Goal: Task Accomplishment & Management: Use online tool/utility

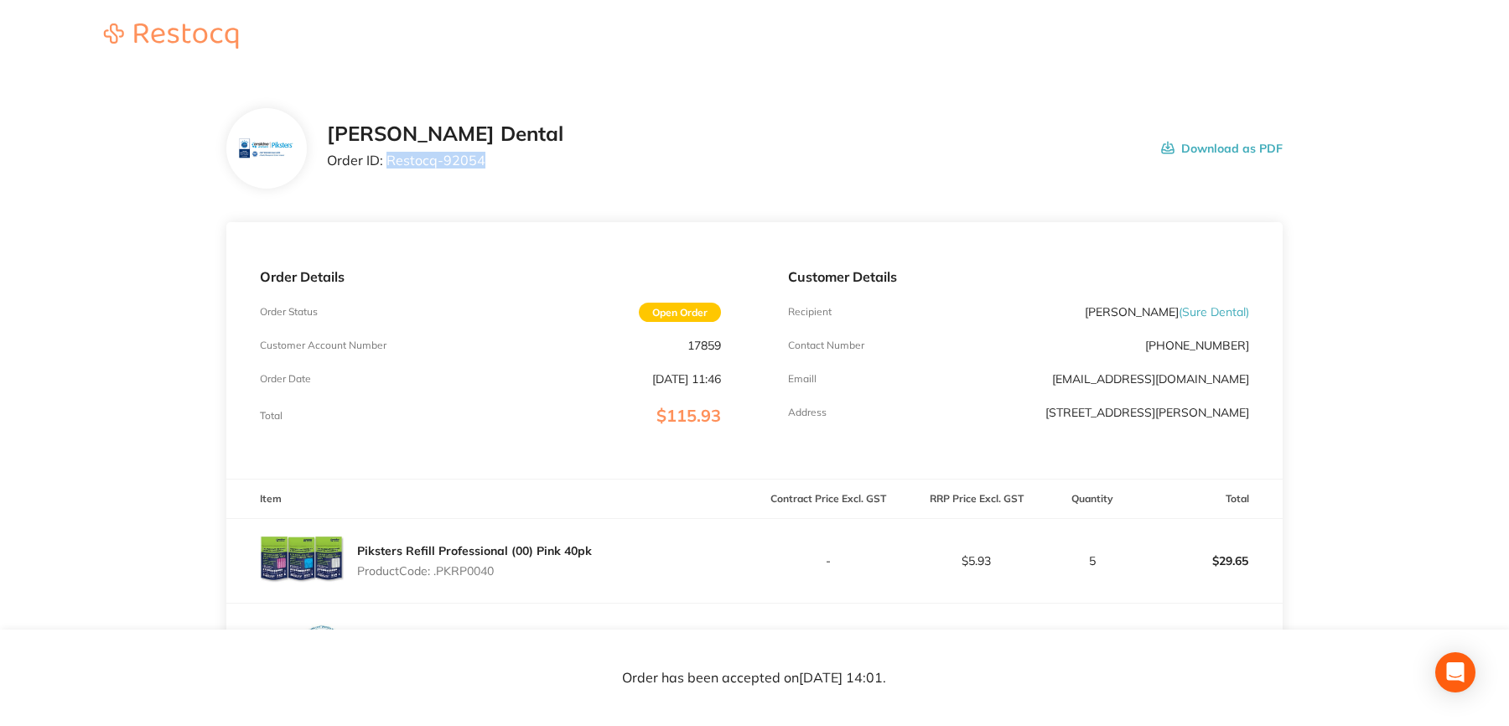
drag, startPoint x: 387, startPoint y: 158, endPoint x: 484, endPoint y: 164, distance: 96.6
click at [484, 164] on div "Erskine Dental Order ID: Restocq- 92054 Download as PDF" at bounding box center [805, 148] width 956 height 52
copy p "Restocq- 92054"
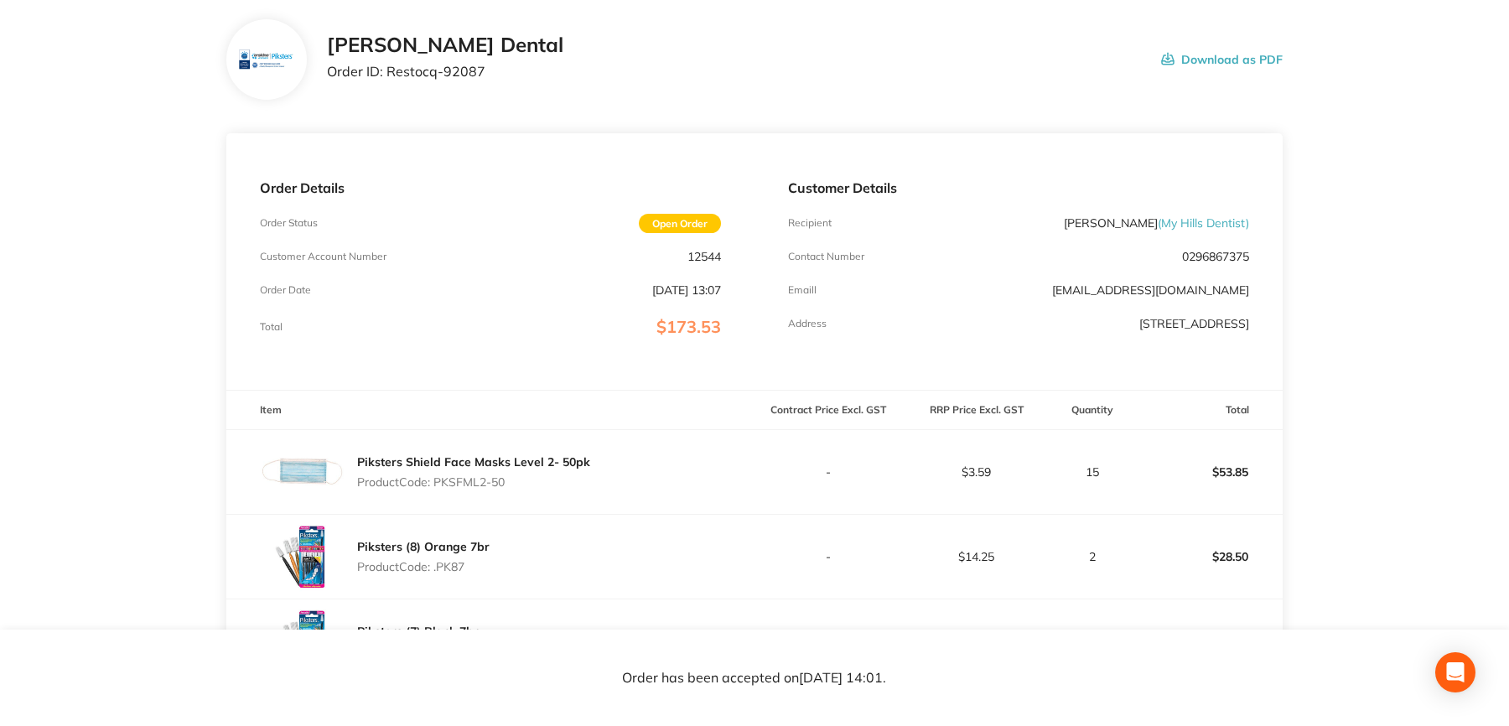
scroll to position [84, 0]
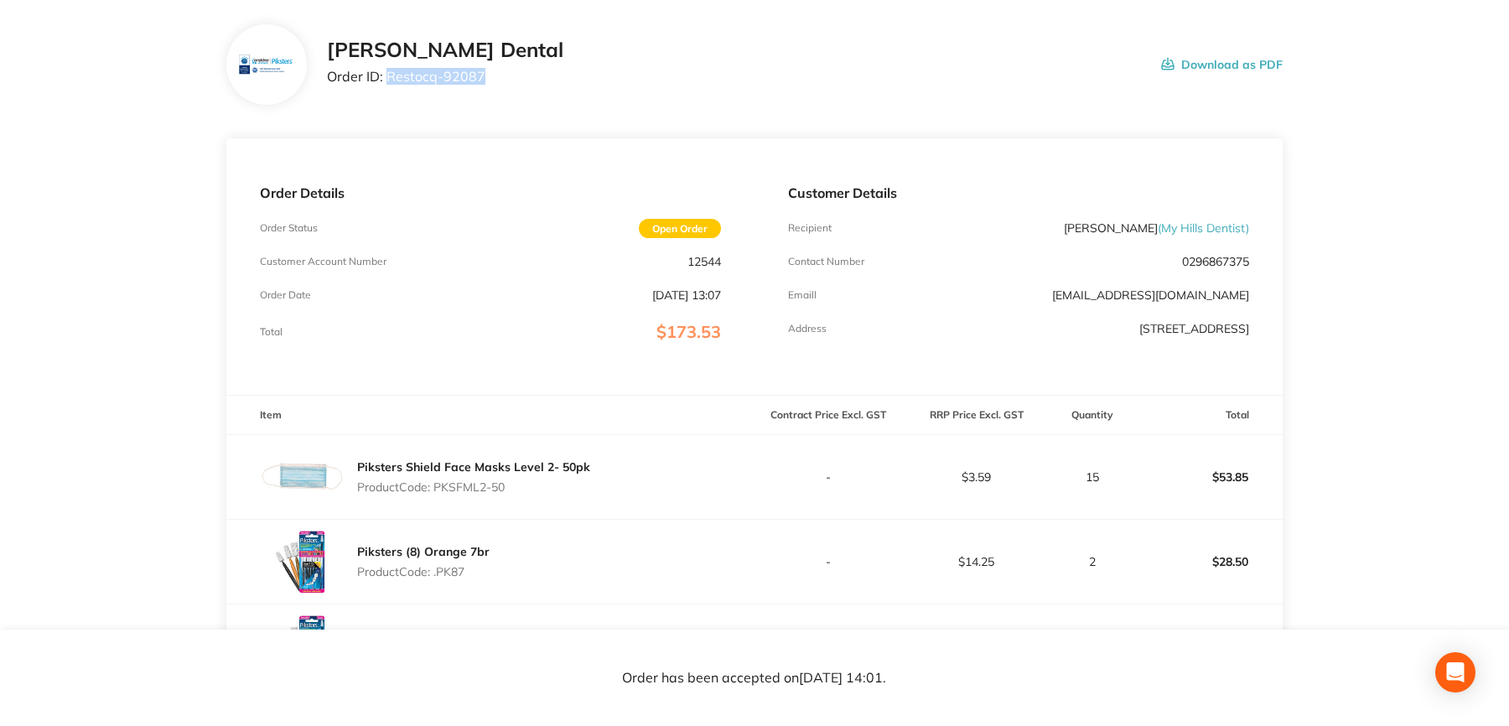
drag, startPoint x: 387, startPoint y: 79, endPoint x: 486, endPoint y: 86, distance: 99.1
click at [486, 86] on div "Erskine Dental Order ID: Restocq- 92087 Download as PDF" at bounding box center [805, 65] width 956 height 52
copy p "Restocq- 92087"
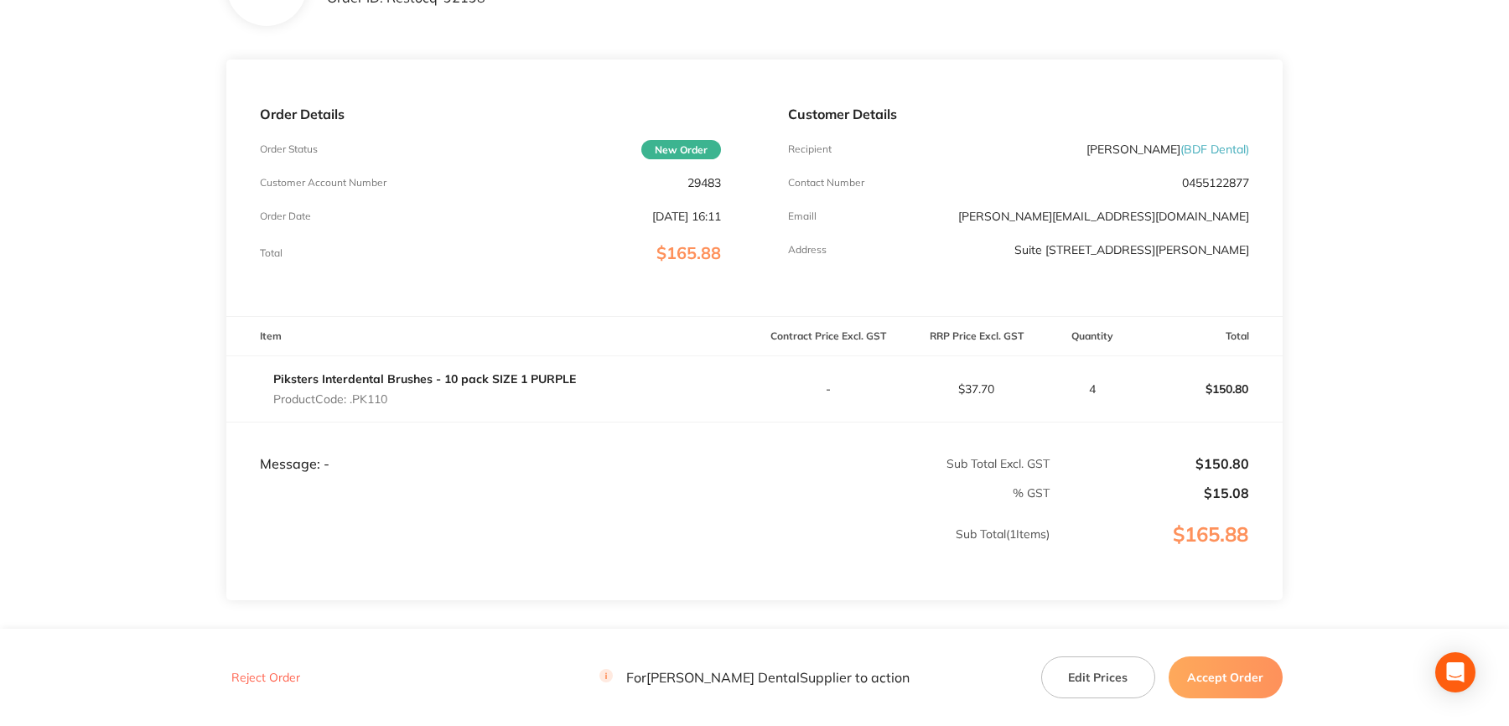
scroll to position [84, 0]
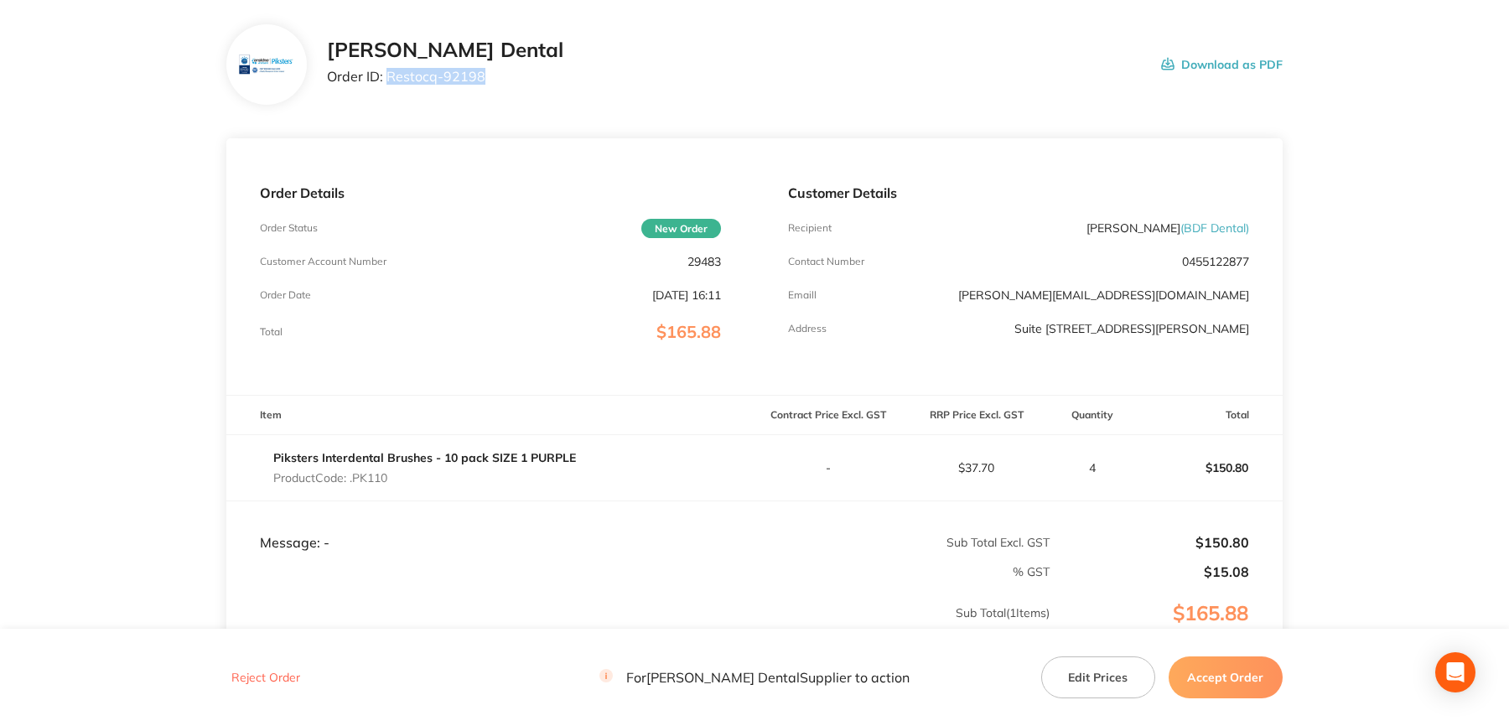
drag, startPoint x: 388, startPoint y: 75, endPoint x: 483, endPoint y: 81, distance: 95.0
click at [483, 81] on div "Erskine Dental Order ID: Restocq- 92198 Download as PDF" at bounding box center [805, 65] width 956 height 52
copy p "Restocq- 92198"
drag, startPoint x: 1226, startPoint y: 662, endPoint x: 1169, endPoint y: 611, distance: 76.0
click at [1226, 662] on button "Accept Order" at bounding box center [1226, 677] width 114 height 42
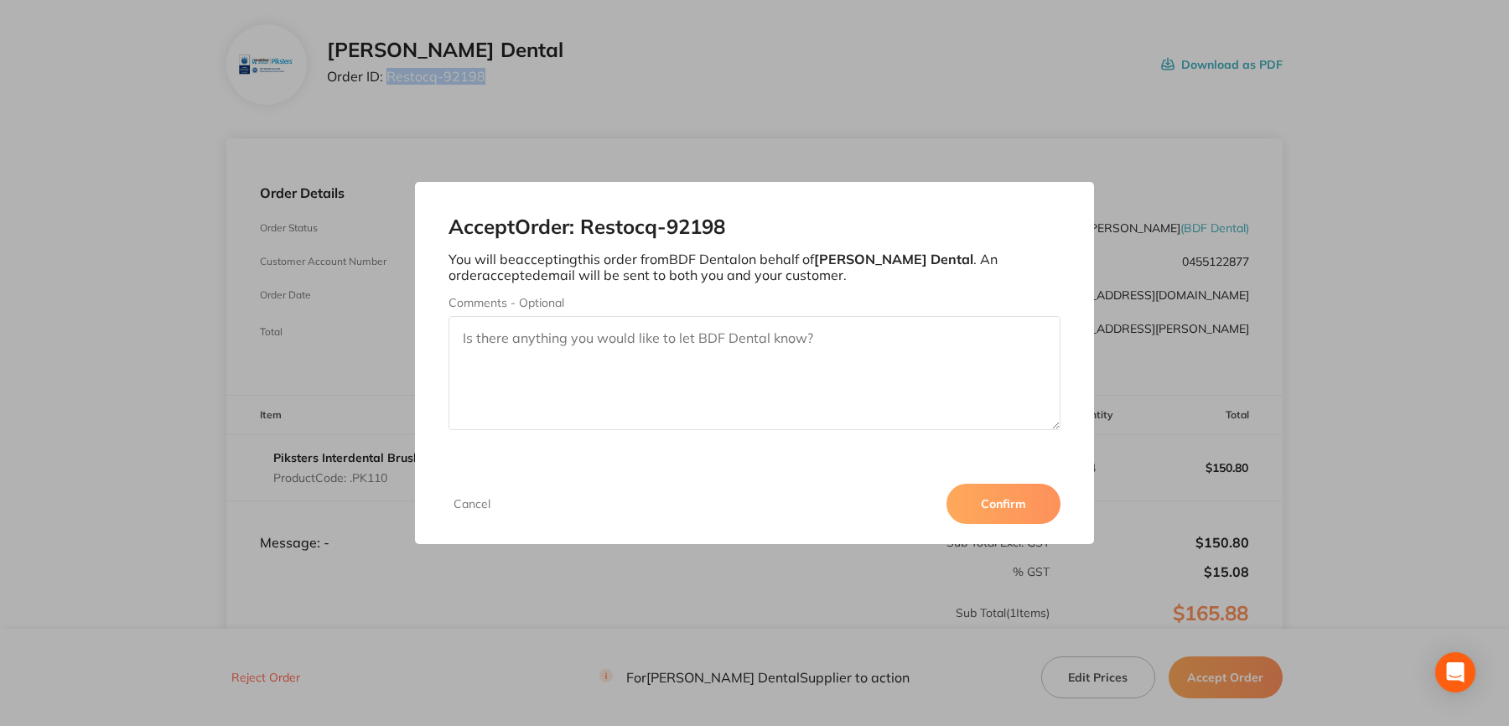
click at [1004, 496] on button "Confirm" at bounding box center [1003, 504] width 114 height 40
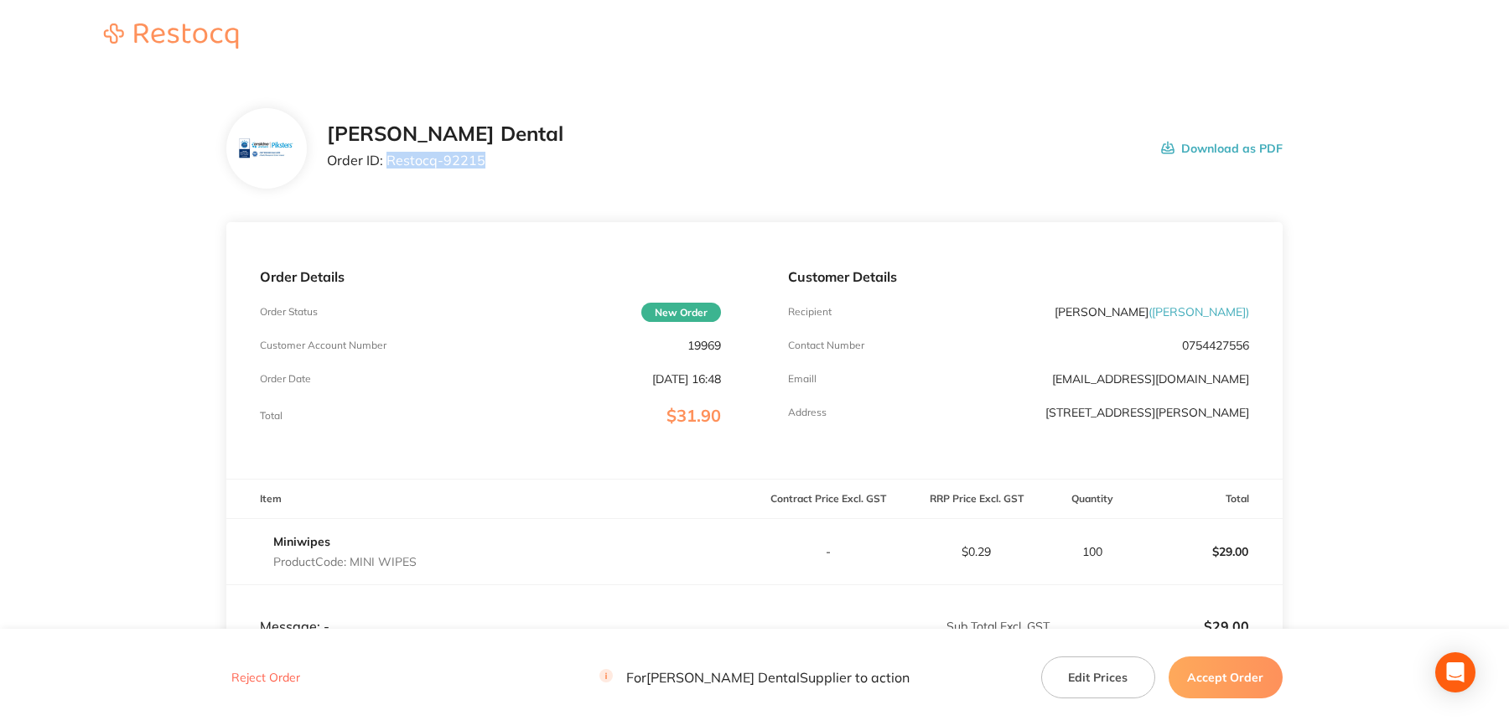
drag, startPoint x: 389, startPoint y: 161, endPoint x: 481, endPoint y: 166, distance: 92.4
click at [481, 166] on p "Order ID: Restocq- 92215" at bounding box center [445, 160] width 236 height 15
copy p "Restocq- 92215"
click at [1224, 682] on button "Accept Order" at bounding box center [1226, 677] width 114 height 42
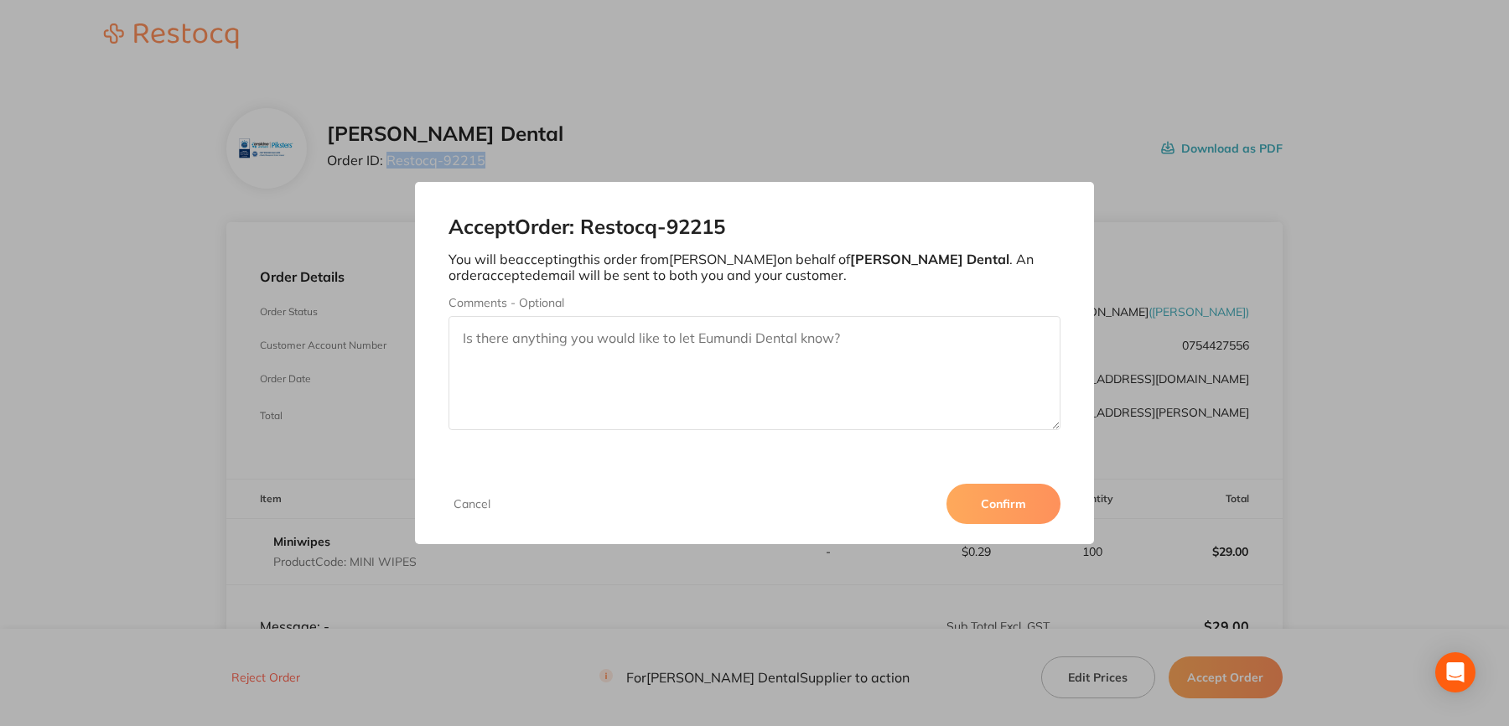
click at [993, 504] on button "Confirm" at bounding box center [1003, 504] width 114 height 40
